Goal: Transaction & Acquisition: Purchase product/service

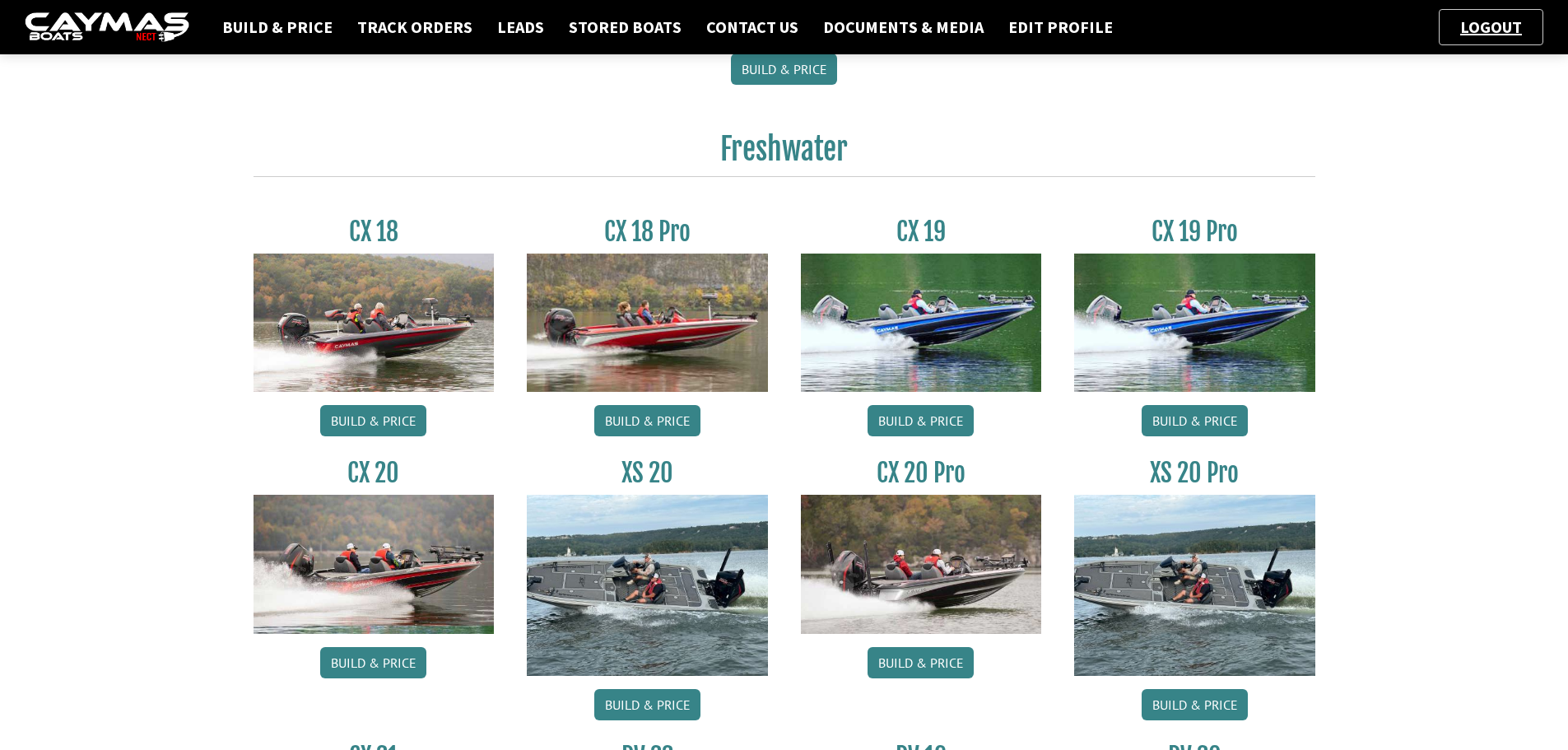
scroll to position [1245, 0]
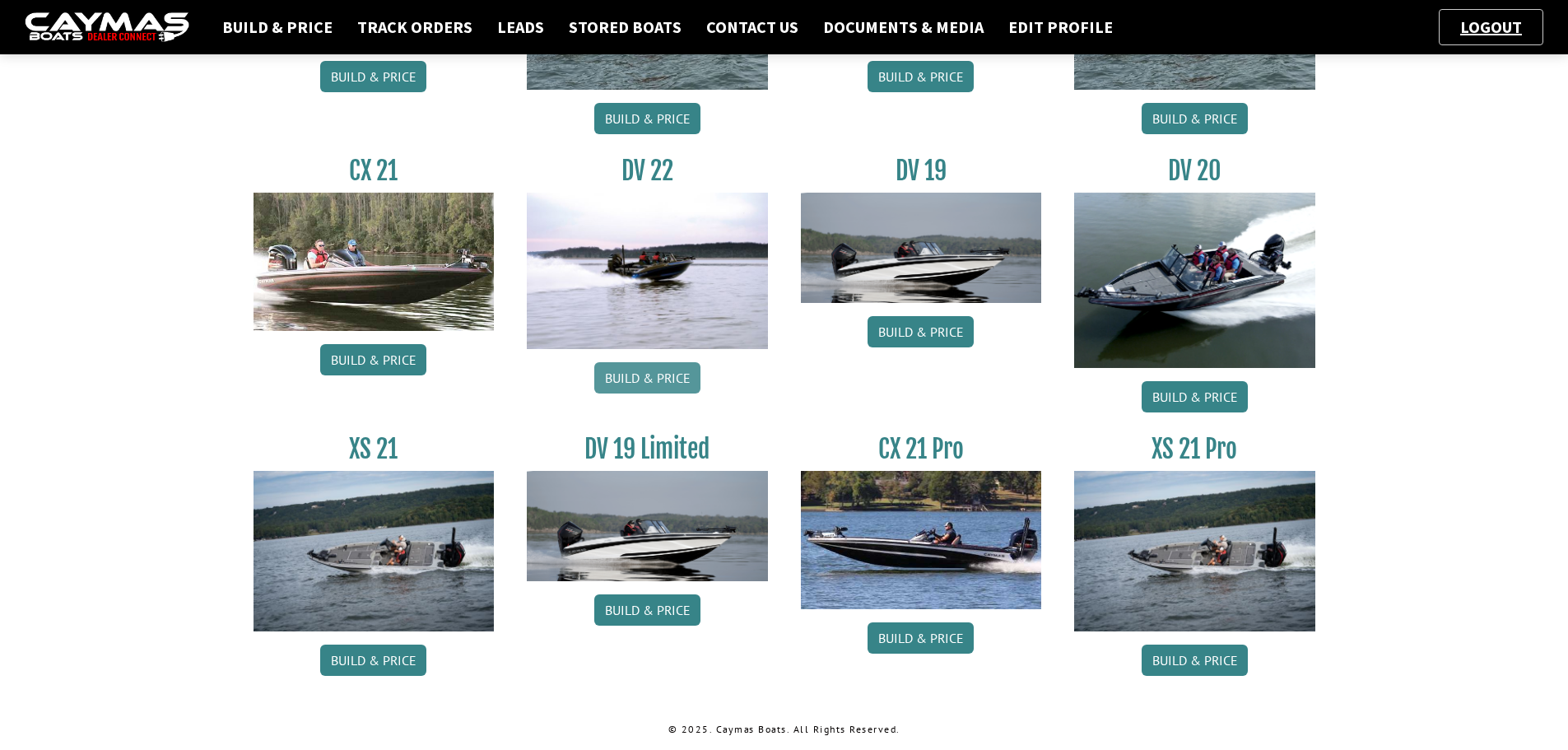
click at [643, 373] on link "Build & Price" at bounding box center [647, 378] width 106 height 31
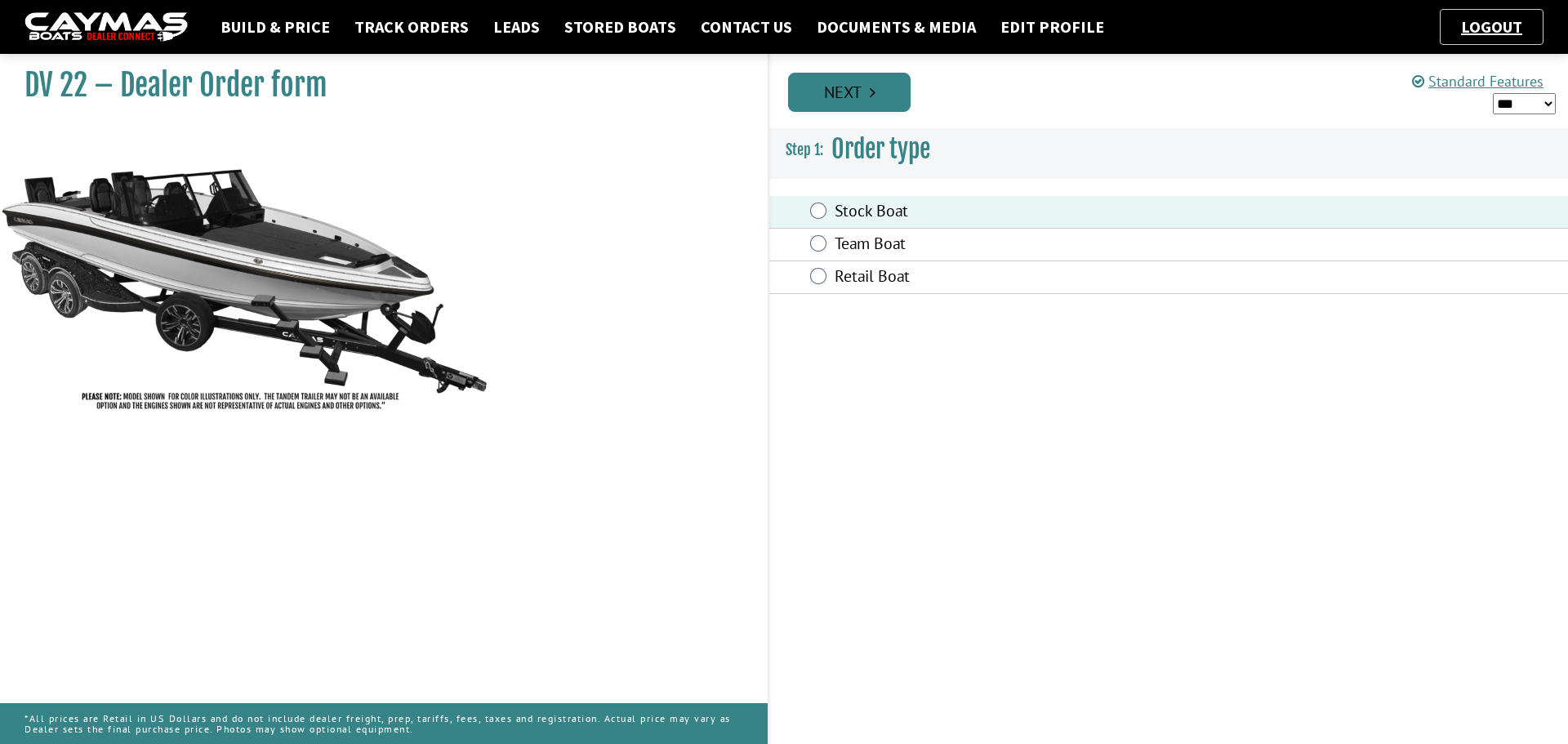
click at [859, 86] on link "Next" at bounding box center [849, 92] width 123 height 39
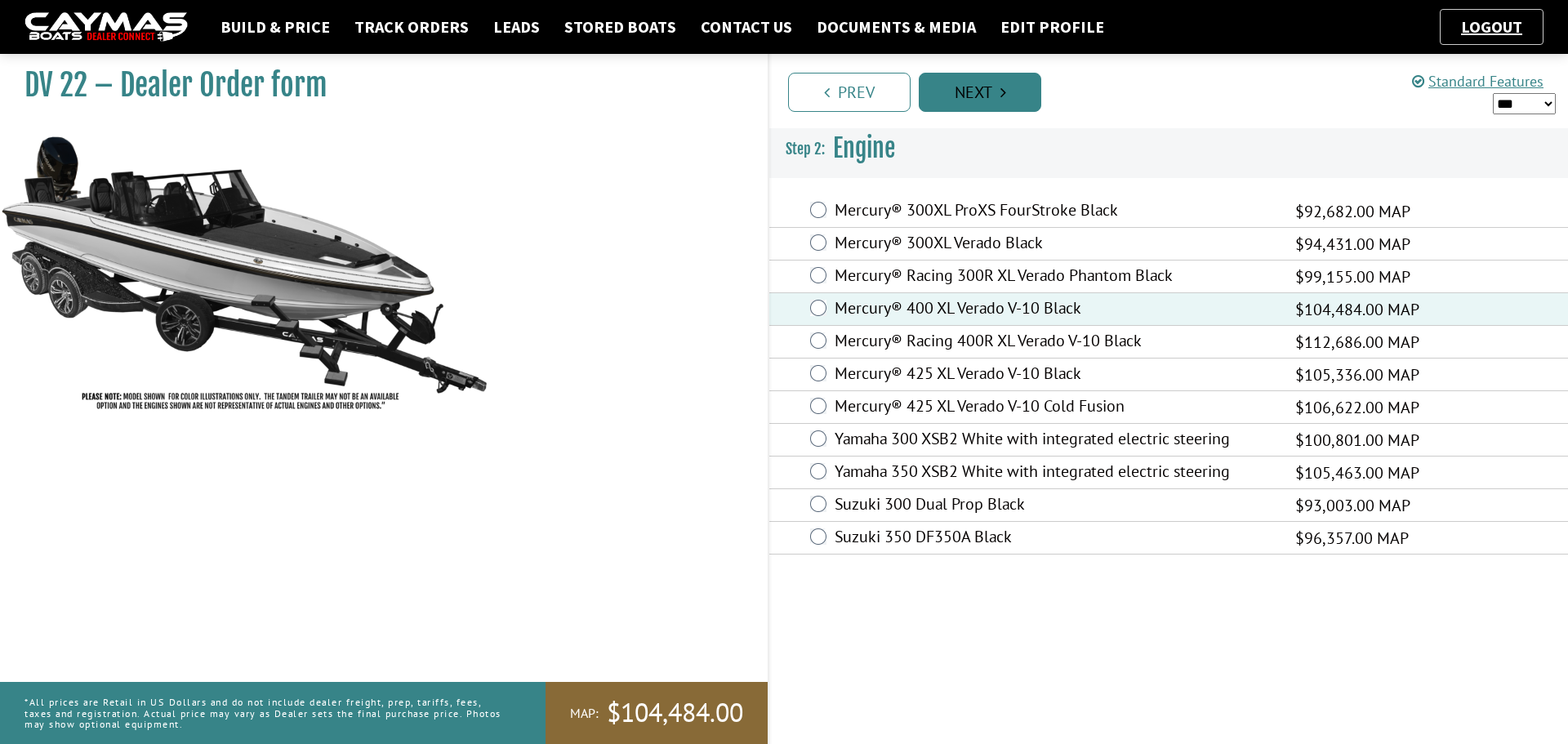
click at [967, 92] on link "Next" at bounding box center [980, 92] width 123 height 39
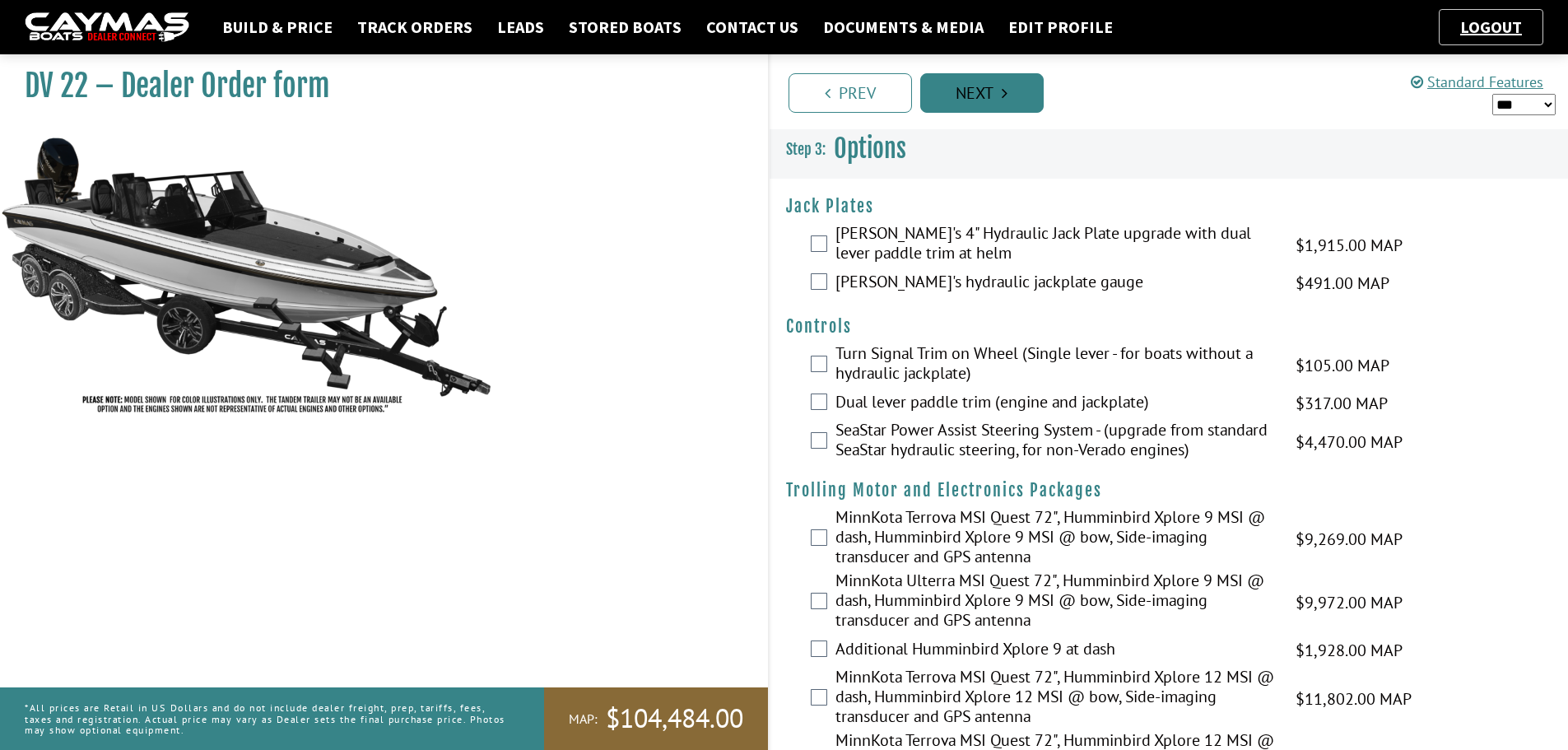
click at [975, 93] on link "Next" at bounding box center [983, 93] width 124 height 40
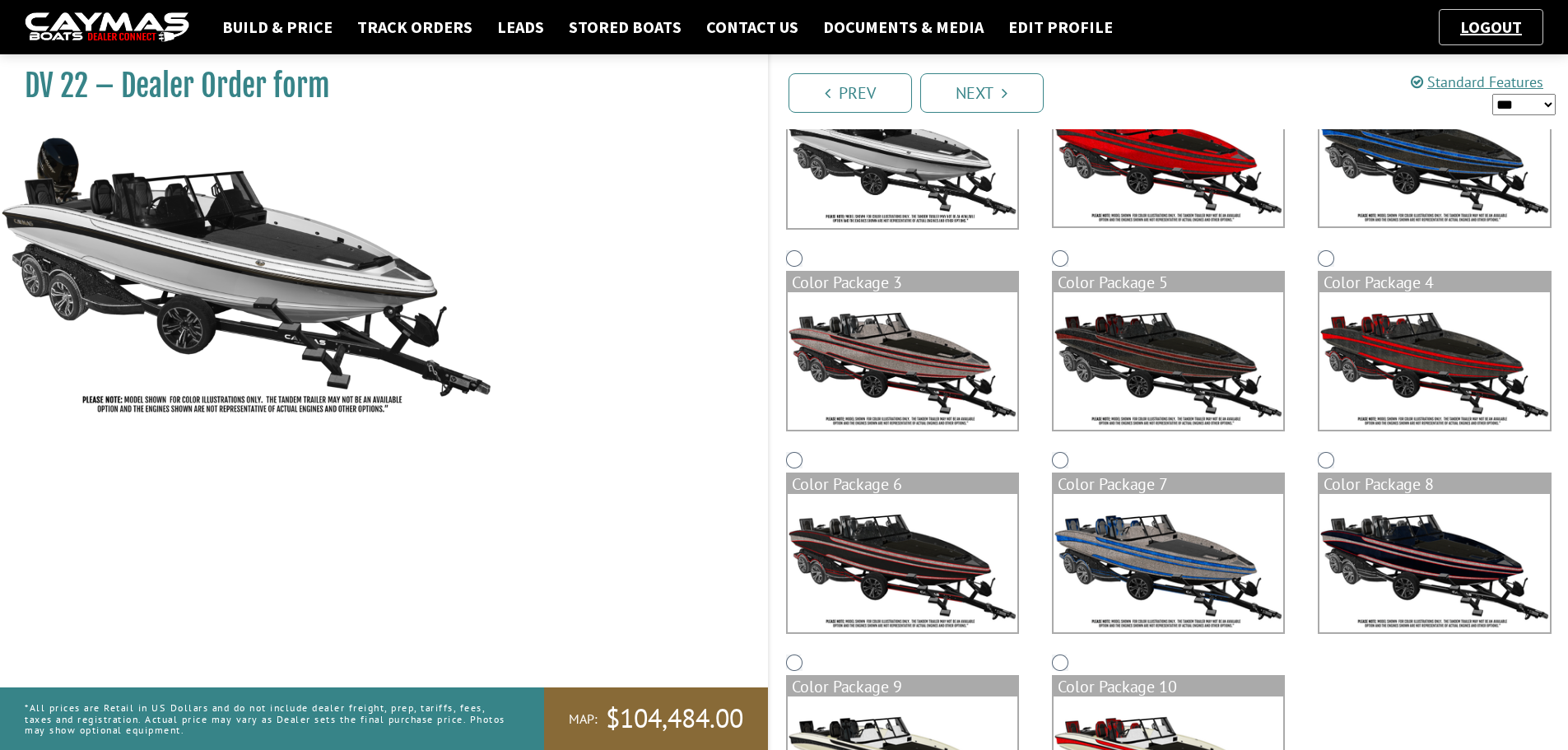
scroll to position [330, 0]
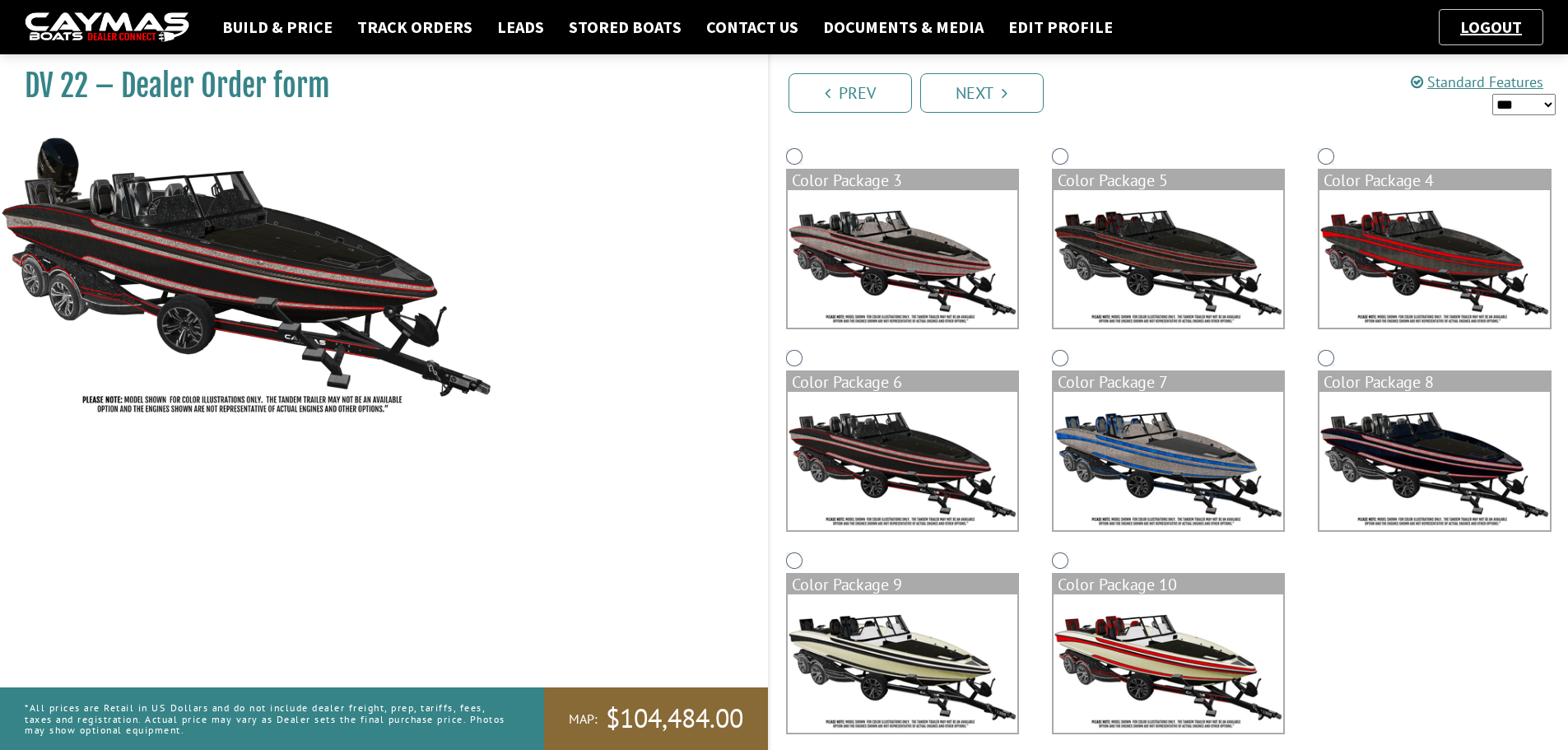
click at [1532, 105] on select "*** ****** ******" at bounding box center [1525, 104] width 64 height 21
select select "*"
click at [1493, 94] on select "*** ****** ******" at bounding box center [1525, 104] width 64 height 21
click at [856, 92] on link "Prev" at bounding box center [850, 93] width 124 height 40
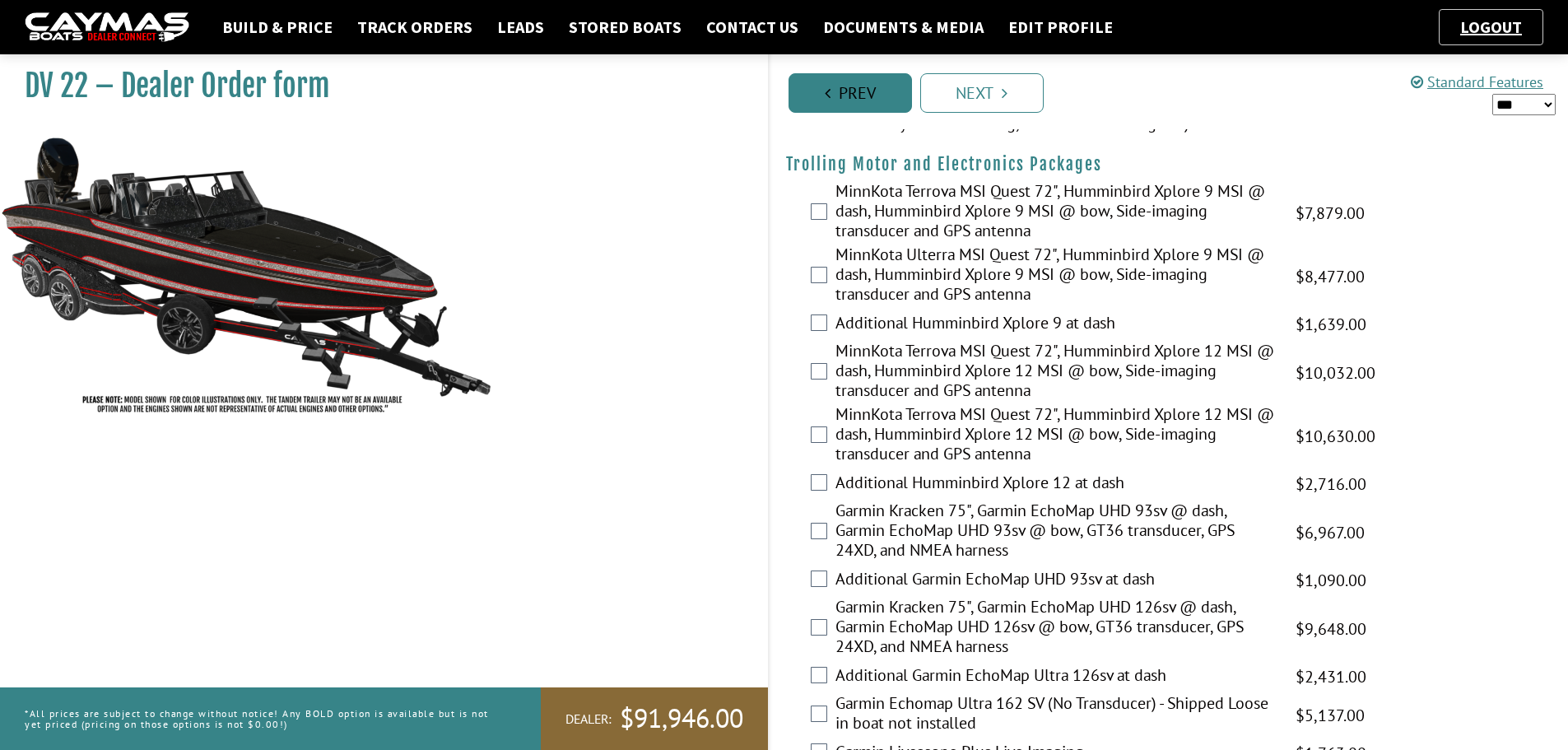
scroll to position [0, 0]
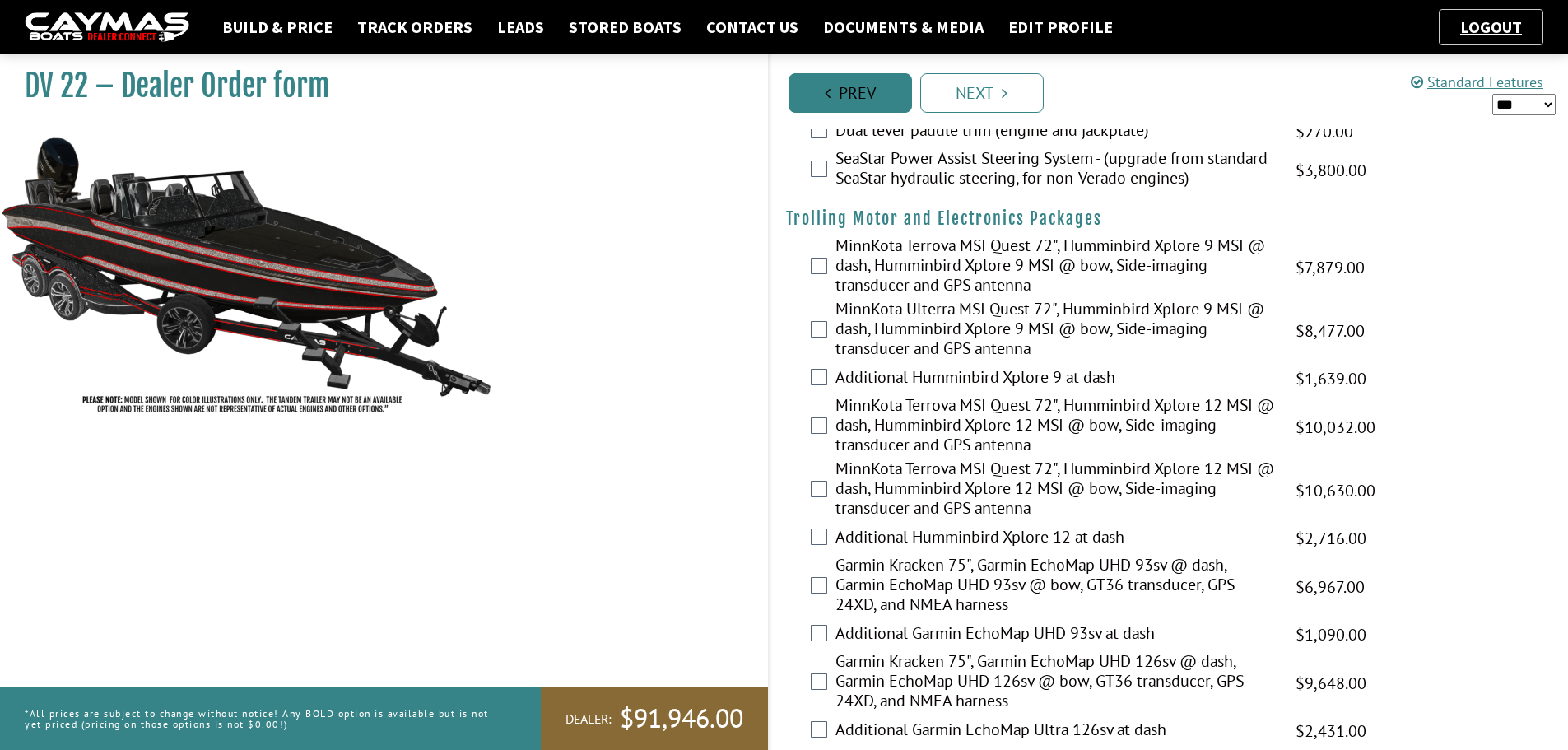
click at [870, 96] on link "Prev" at bounding box center [850, 93] width 124 height 40
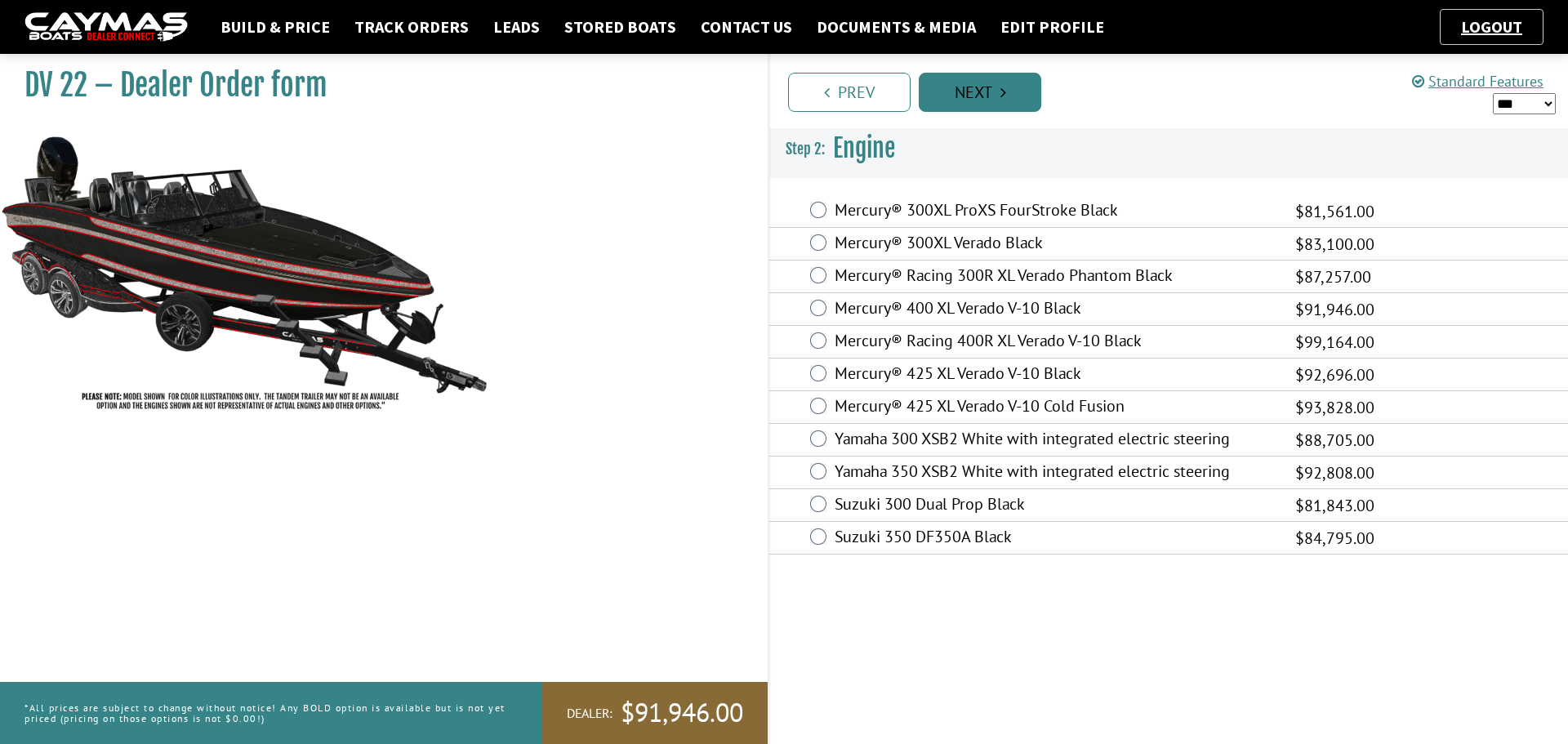
click at [969, 91] on link "Next" at bounding box center [980, 92] width 123 height 39
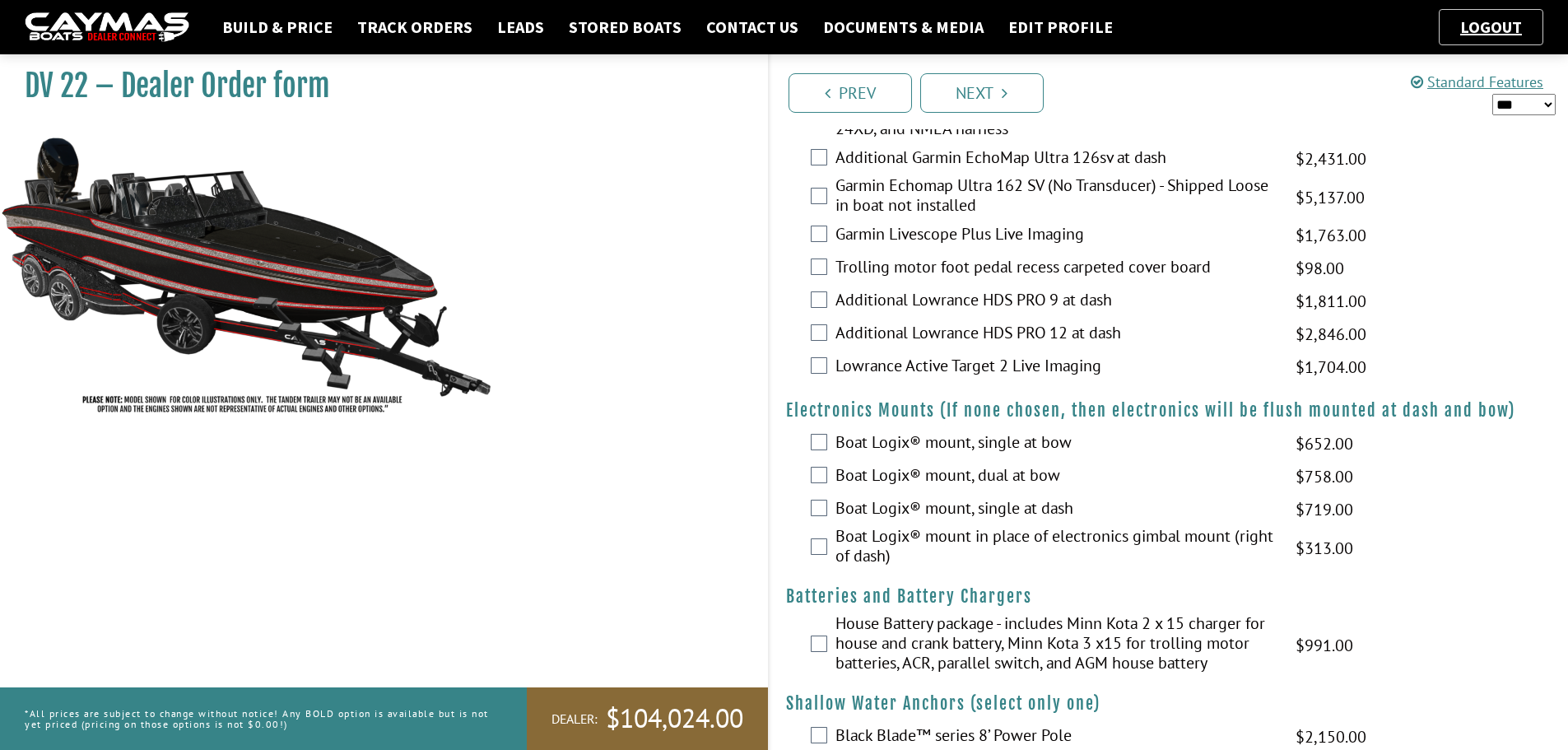
scroll to position [906, 0]
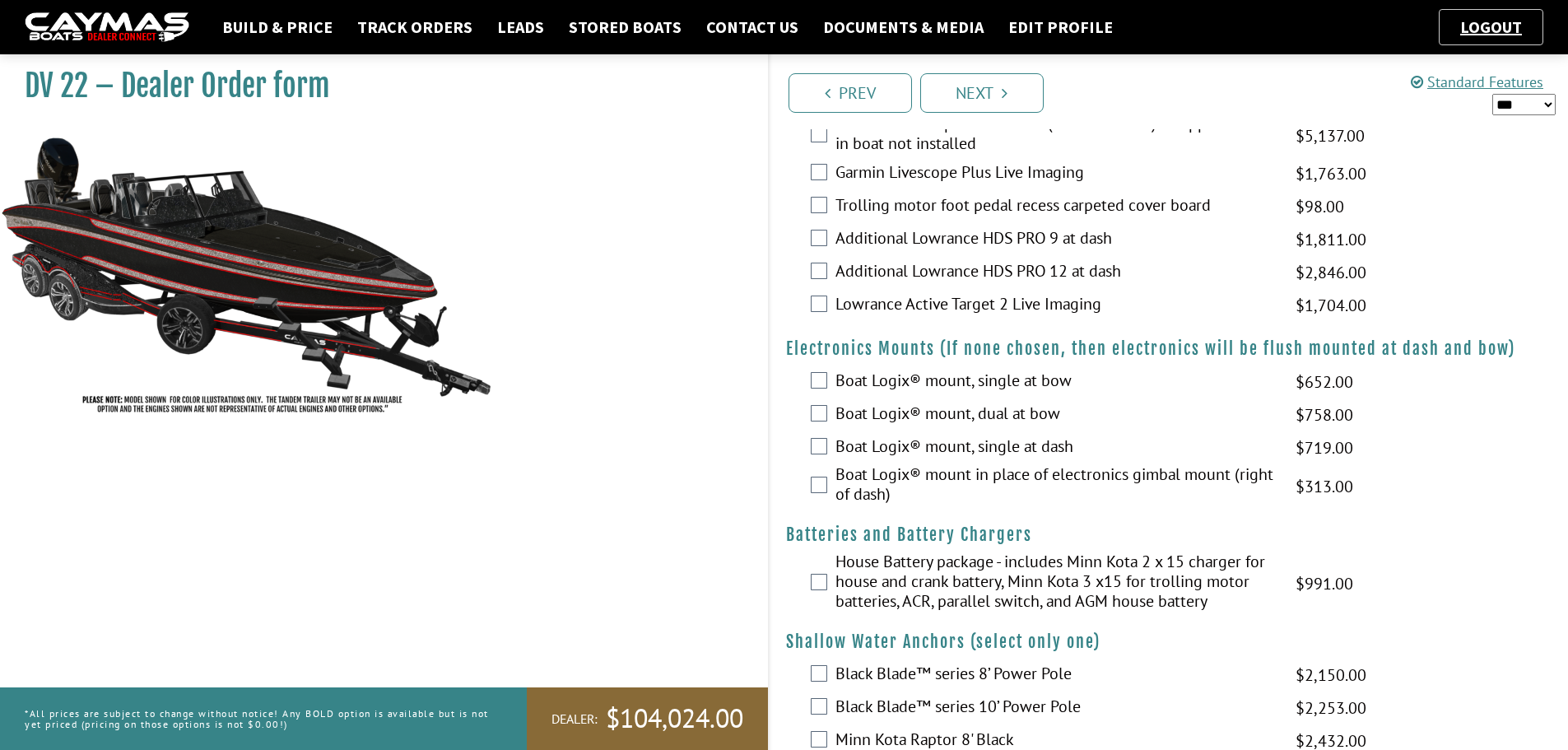
click at [828, 579] on div "House Battery package - includes Minn Kota 2 x 15 charger for house and crank b…" at bounding box center [1169, 584] width 799 height 64
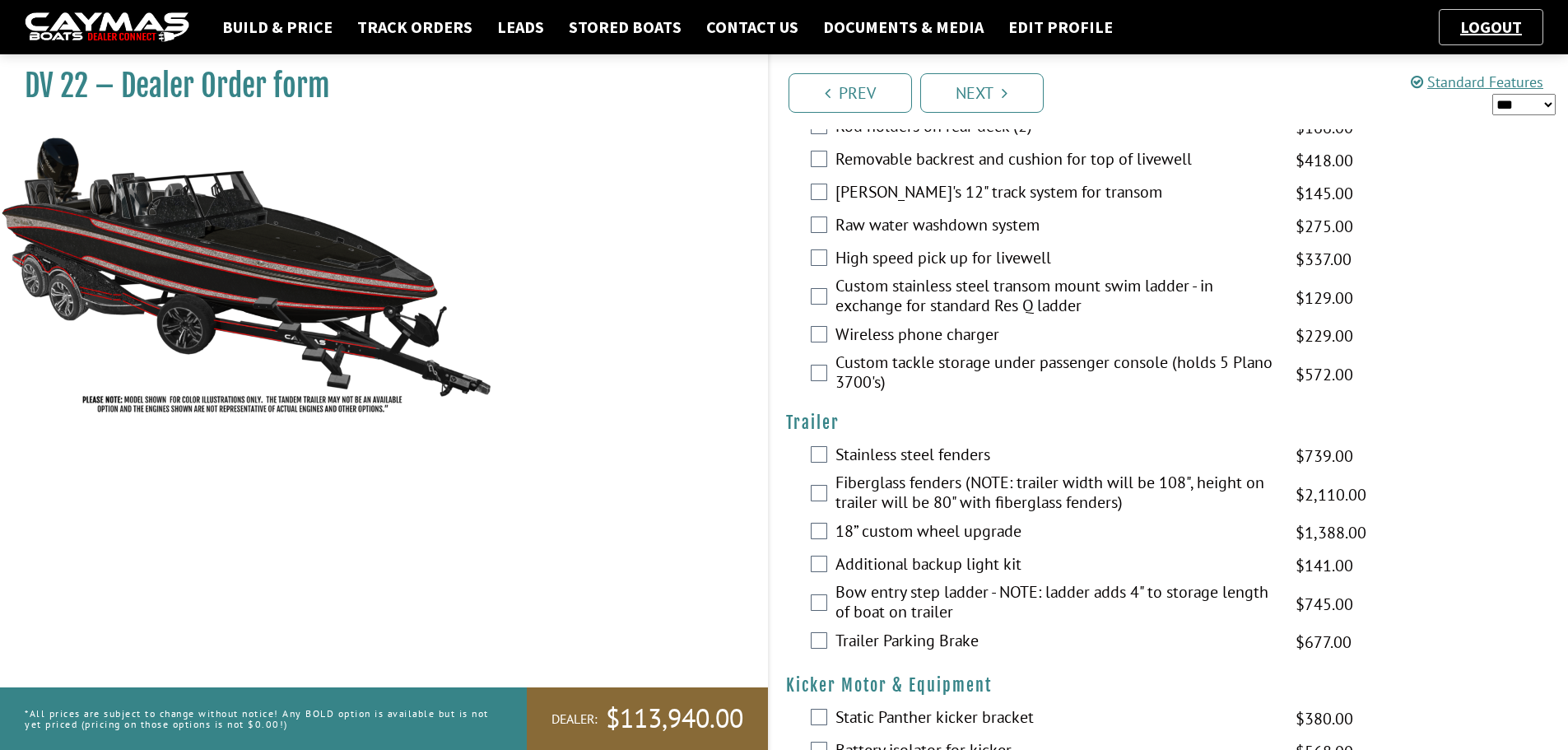
scroll to position [3330, 0]
click at [833, 598] on div "Bow entry step ladder - NOTE: ladder adds 4" to storage length of boat on trail…" at bounding box center [1169, 602] width 799 height 43
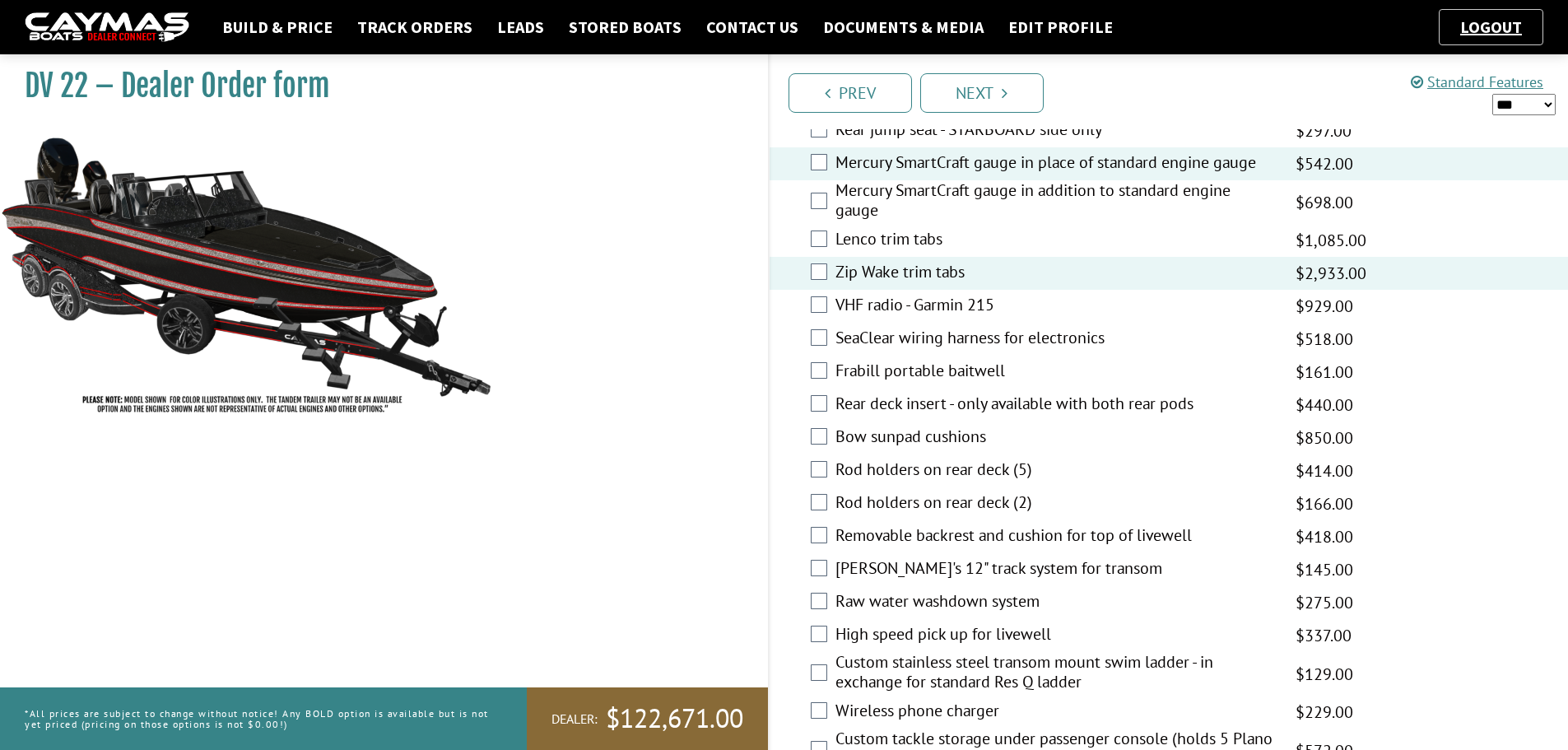
scroll to position [2918, 0]
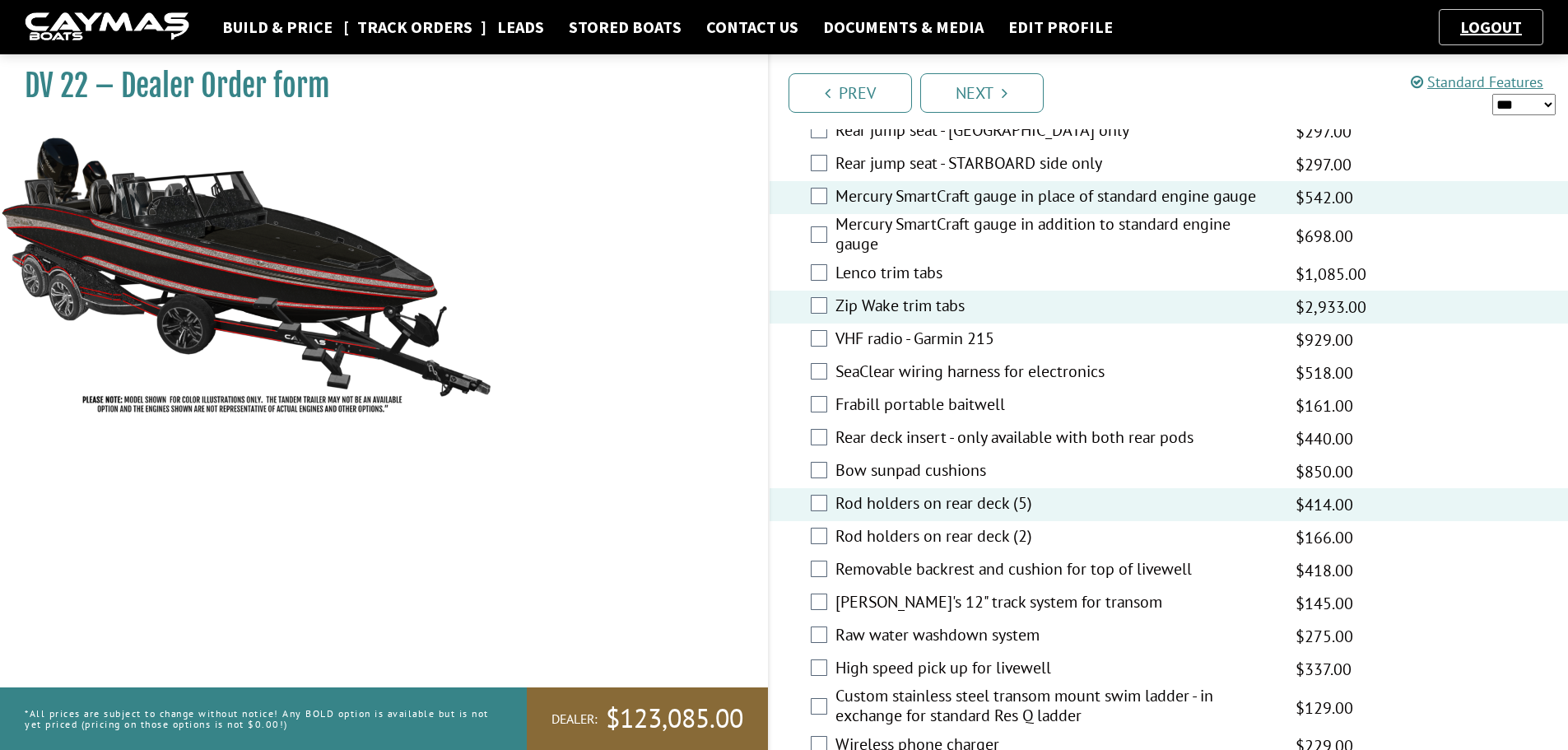
click at [396, 29] on link "Track Orders" at bounding box center [414, 27] width 131 height 21
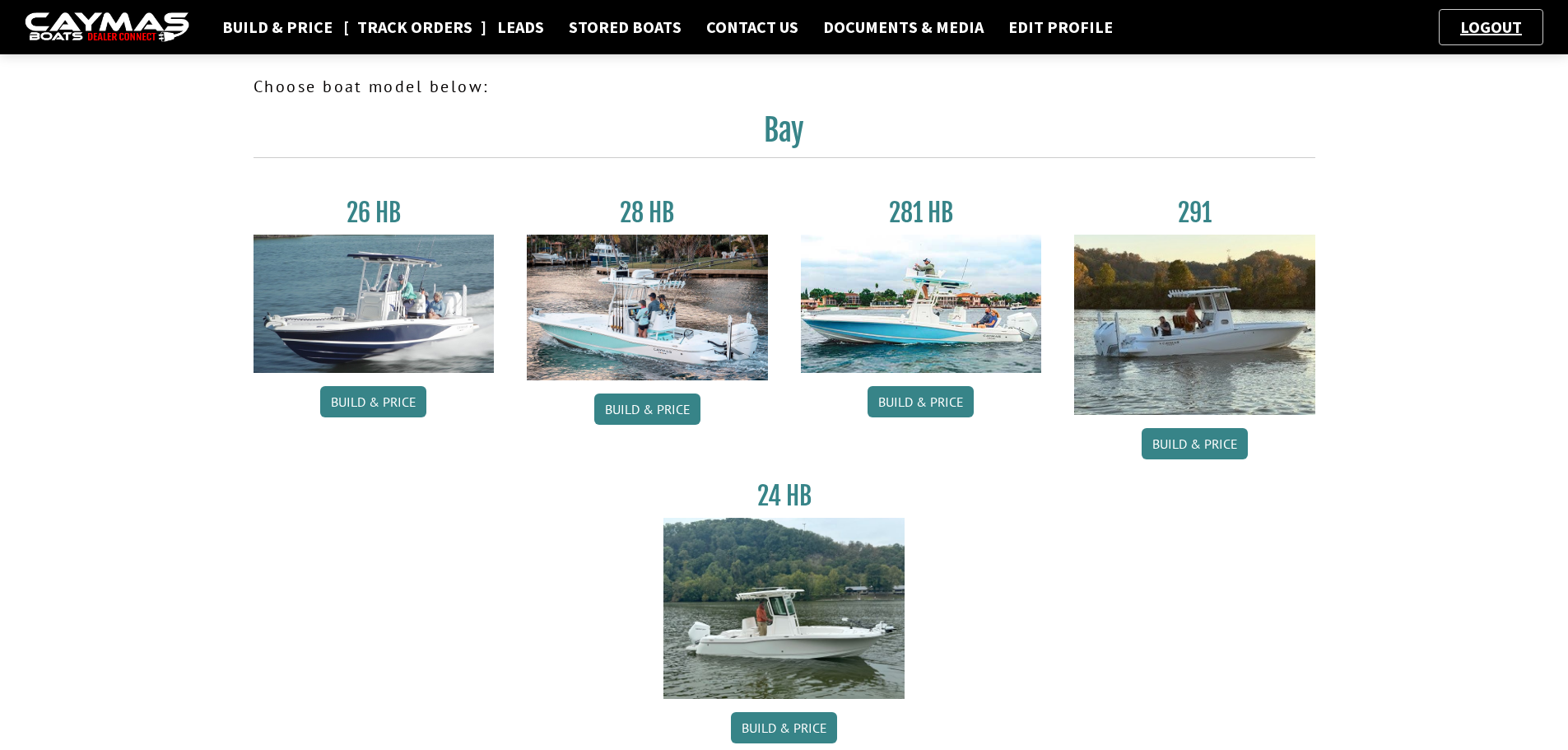
click at [363, 25] on link "Track Orders" at bounding box center [414, 27] width 131 height 21
click at [265, 25] on link "Build & Price" at bounding box center [277, 27] width 127 height 21
